Goal: Information Seeking & Learning: Learn about a topic

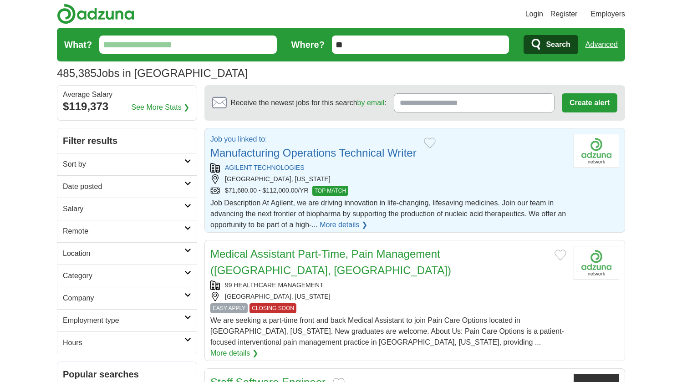
click at [380, 155] on link "Manufacturing Operations Technical Writer" at bounding box center [313, 153] width 206 height 12
click at [533, 15] on link "Login" at bounding box center [534, 14] width 18 height 11
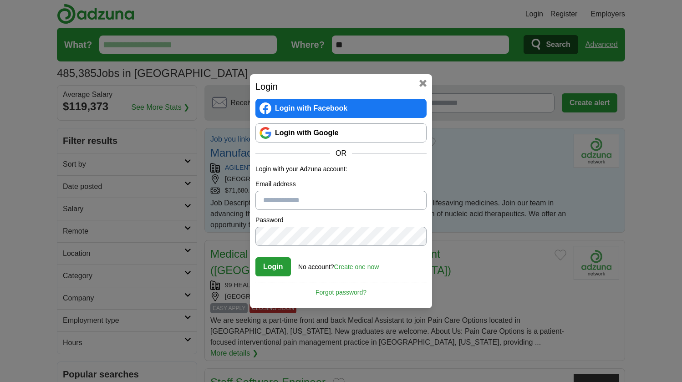
type input "**********"
click at [278, 264] on button "Login" at bounding box center [272, 266] width 35 height 19
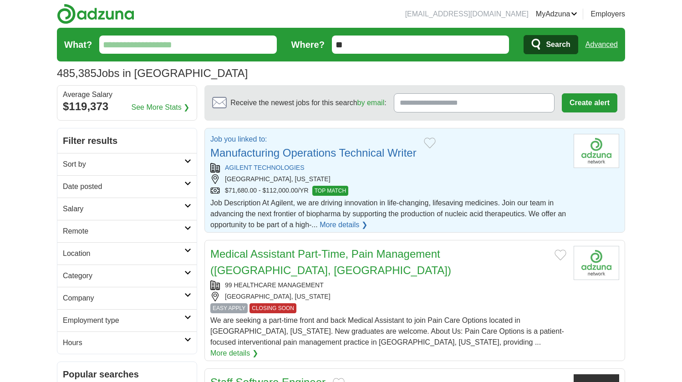
click at [0, 0] on link "Resumes" at bounding box center [0, 0] width 0 height 0
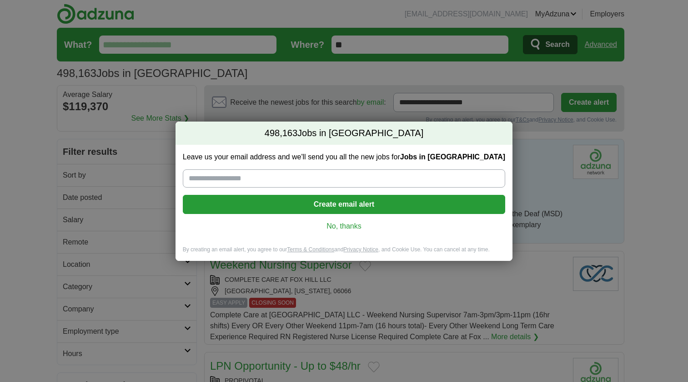
click at [347, 225] on link "No, thanks" at bounding box center [344, 226] width 308 height 10
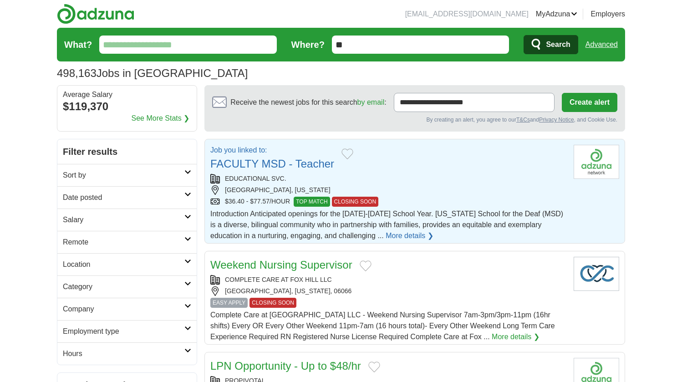
click at [296, 162] on link "FACULTY MSD - Teacher" at bounding box center [272, 163] width 124 height 12
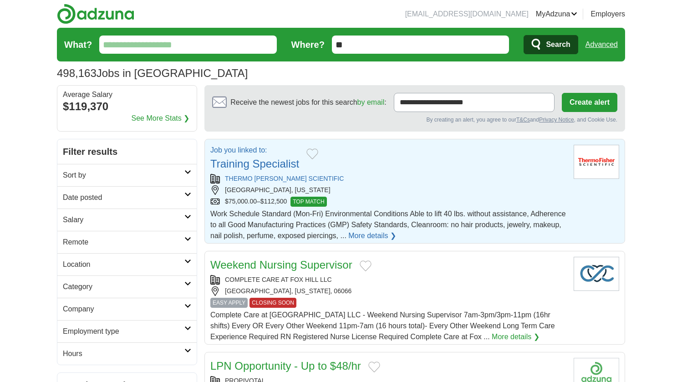
click at [284, 165] on link "Training Specialist" at bounding box center [254, 163] width 89 height 12
click at [282, 188] on div "[GEOGRAPHIC_DATA], [US_STATE]" at bounding box center [388, 190] width 356 height 10
click at [208, 44] on input "What?" at bounding box center [187, 44] width 177 height 18
type input "***"
click at [550, 45] on button "Search" at bounding box center [550, 44] width 54 height 19
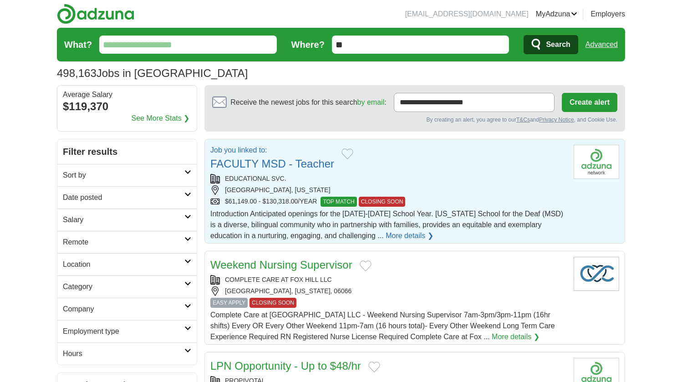
click at [312, 161] on link "FACULTY MSD - Teacher" at bounding box center [272, 163] width 124 height 12
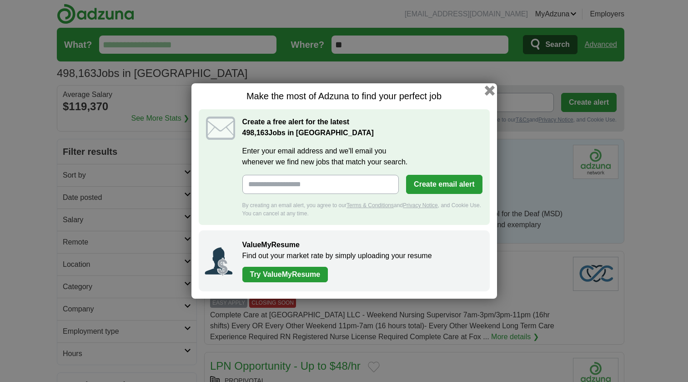
click at [488, 91] on button "button" at bounding box center [490, 91] width 10 height 10
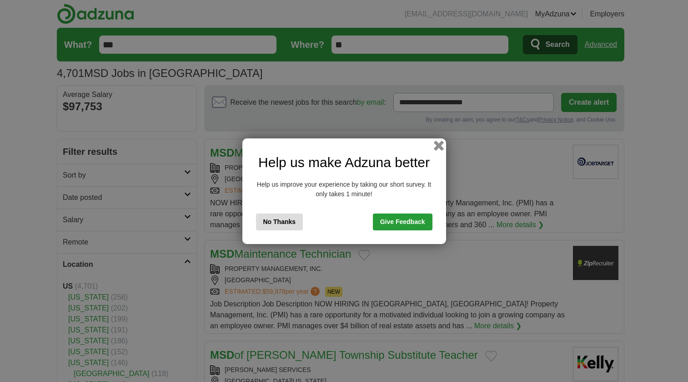
click at [439, 141] on button "button" at bounding box center [439, 145] width 10 height 10
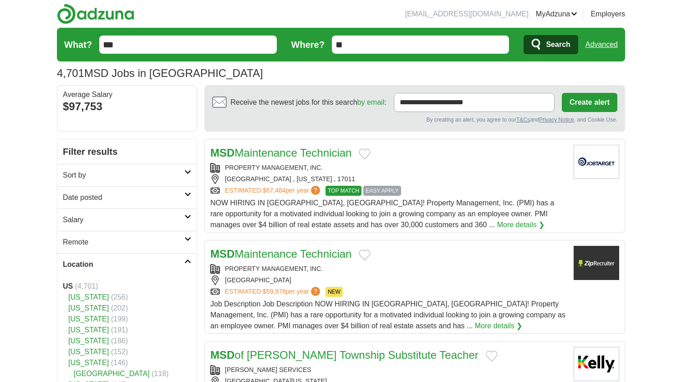
click at [381, 44] on input "**" at bounding box center [420, 44] width 177 height 18
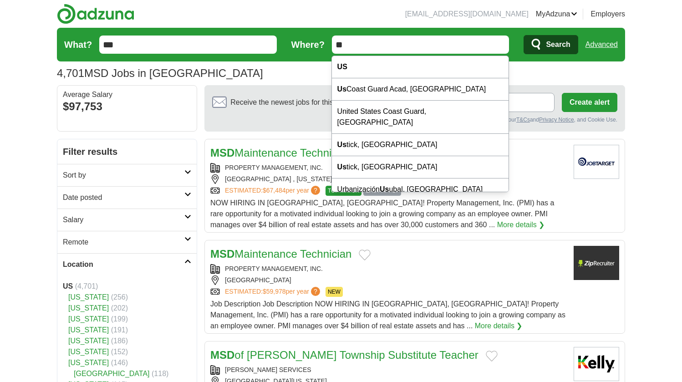
type input "*"
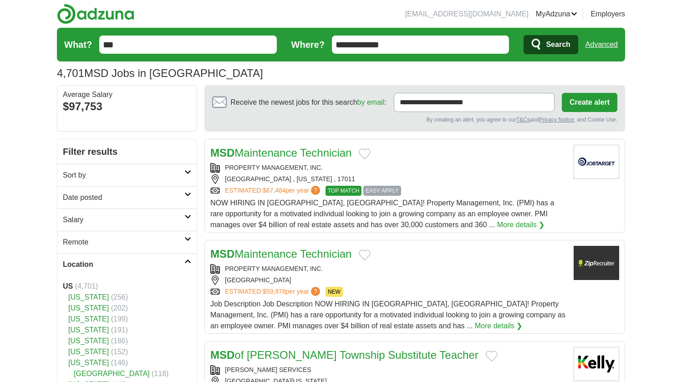
type input "**********"
click at [550, 45] on button "Search" at bounding box center [550, 44] width 54 height 19
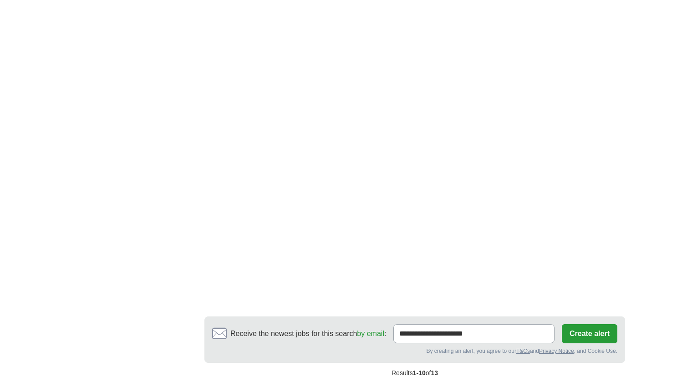
scroll to position [1749, 0]
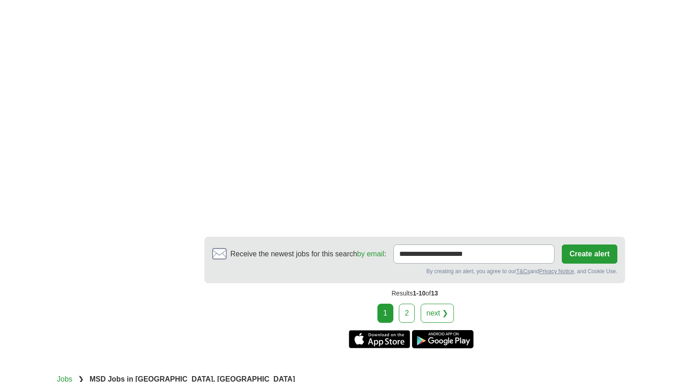
click at [412, 303] on link "2" at bounding box center [407, 312] width 16 height 19
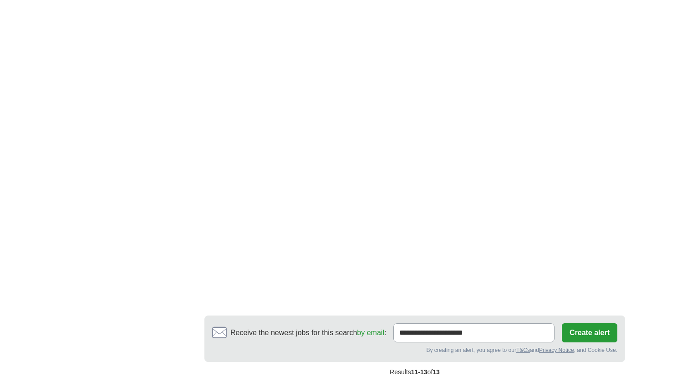
scroll to position [870, 0]
